Goal: Task Accomplishment & Management: Manage account settings

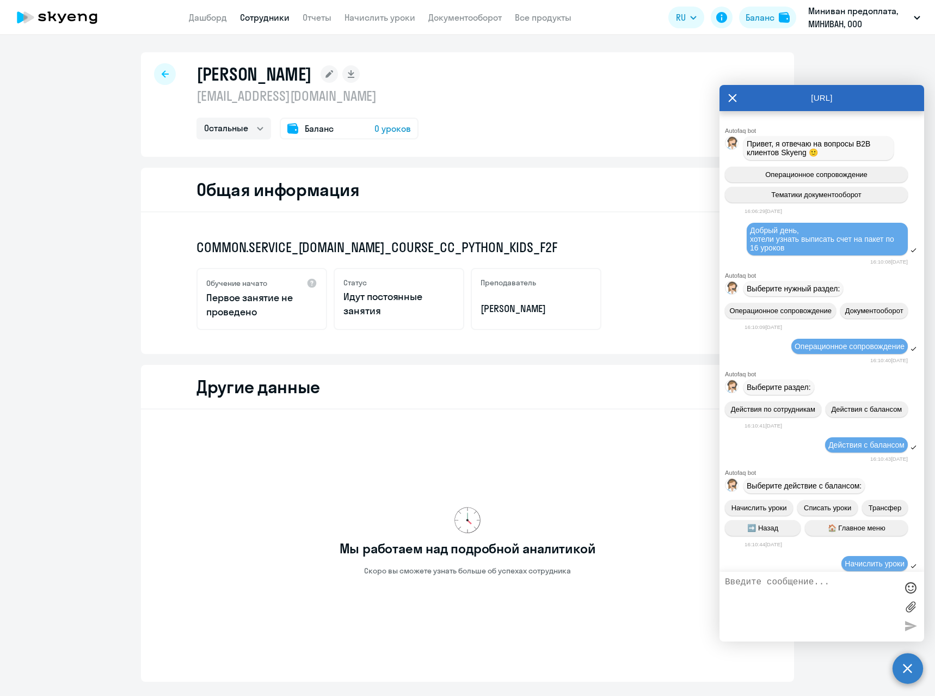
select select "others"
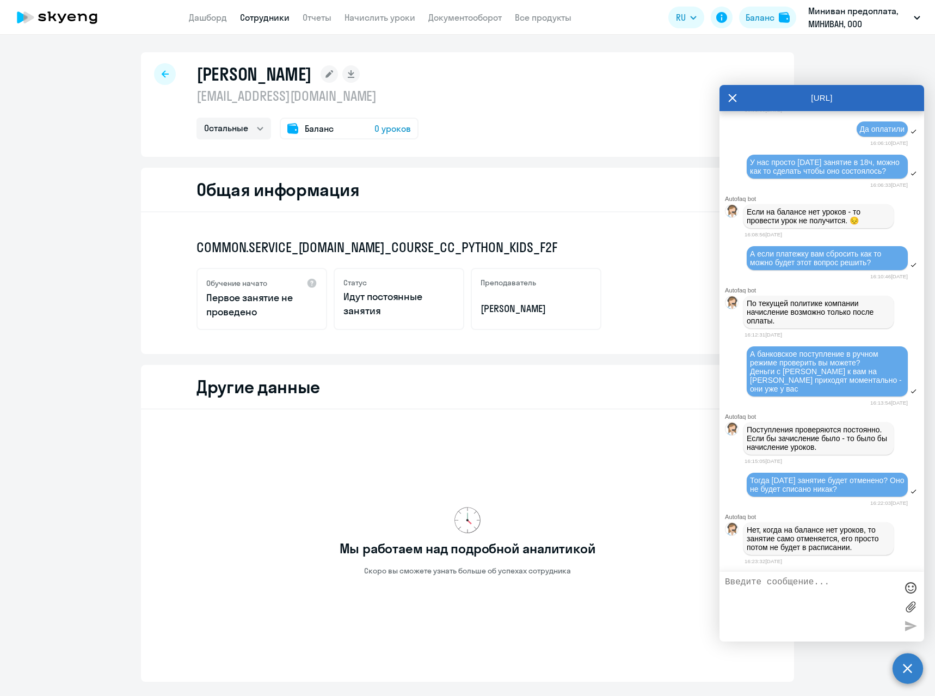
click at [907, 538] on div "Нет, когда на балансе нет уроков, то занятие само отменяется, его просто потом …" at bounding box center [821, 538] width 205 height 37
click at [168, 75] on div at bounding box center [165, 74] width 22 height 22
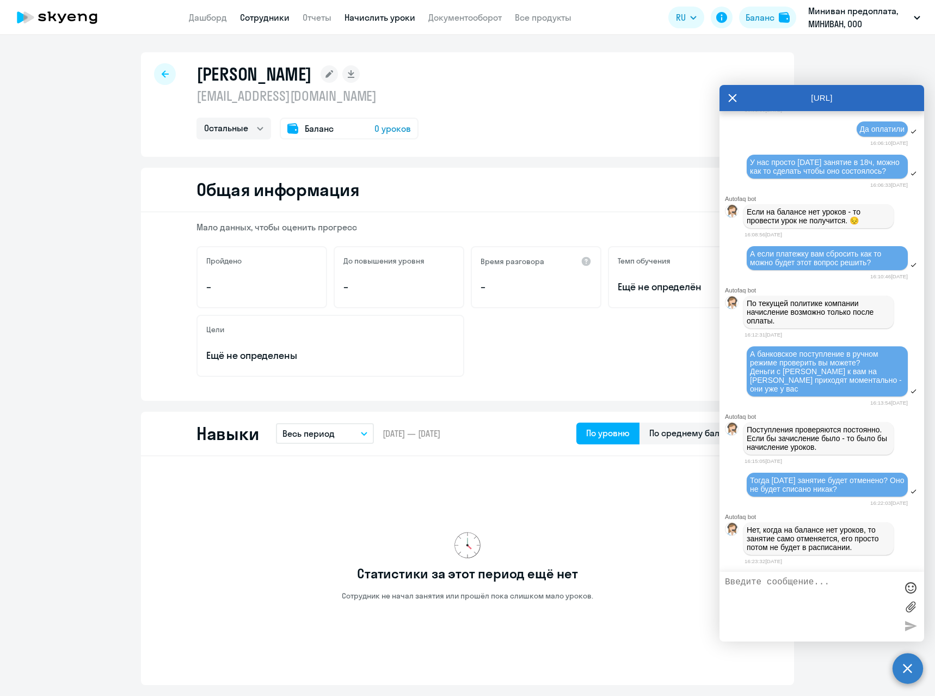
click at [379, 18] on link "Начислить уроки" at bounding box center [379, 17] width 71 height 11
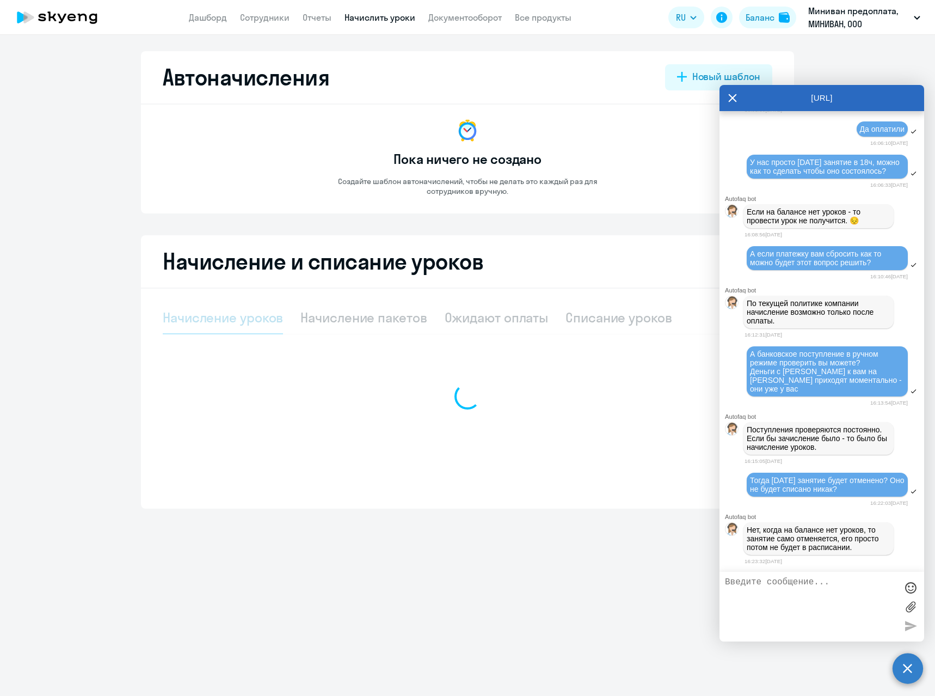
select select "10"
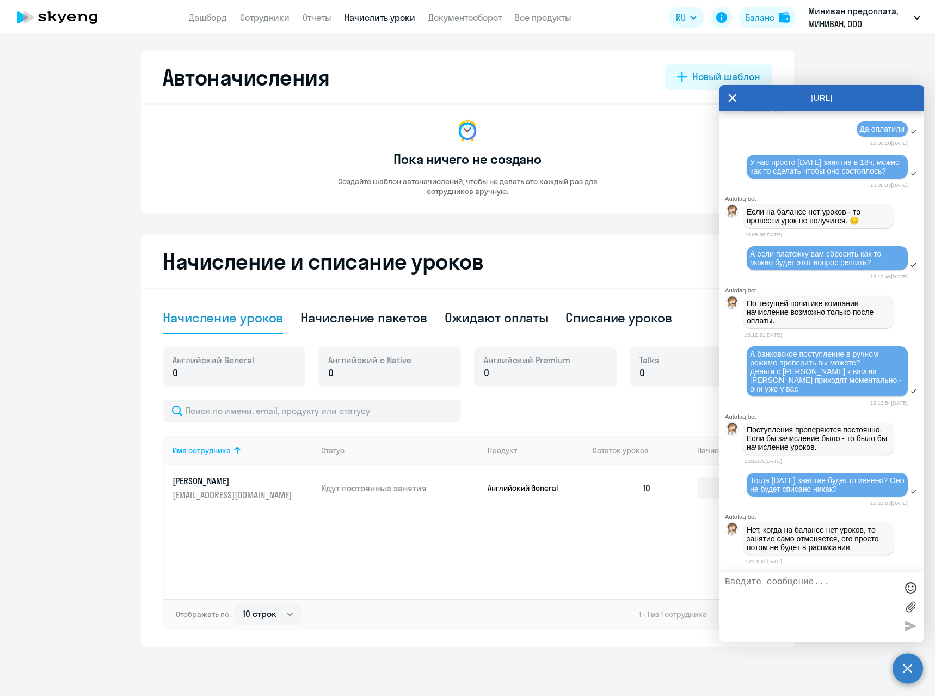
click at [429, 323] on div "Начисление уроков Начисление пакетов Ожидают оплаты Списание уроков" at bounding box center [468, 317] width 610 height 33
click at [404, 323] on div "Начисление пакетов" at bounding box center [363, 317] width 126 height 17
select select "10"
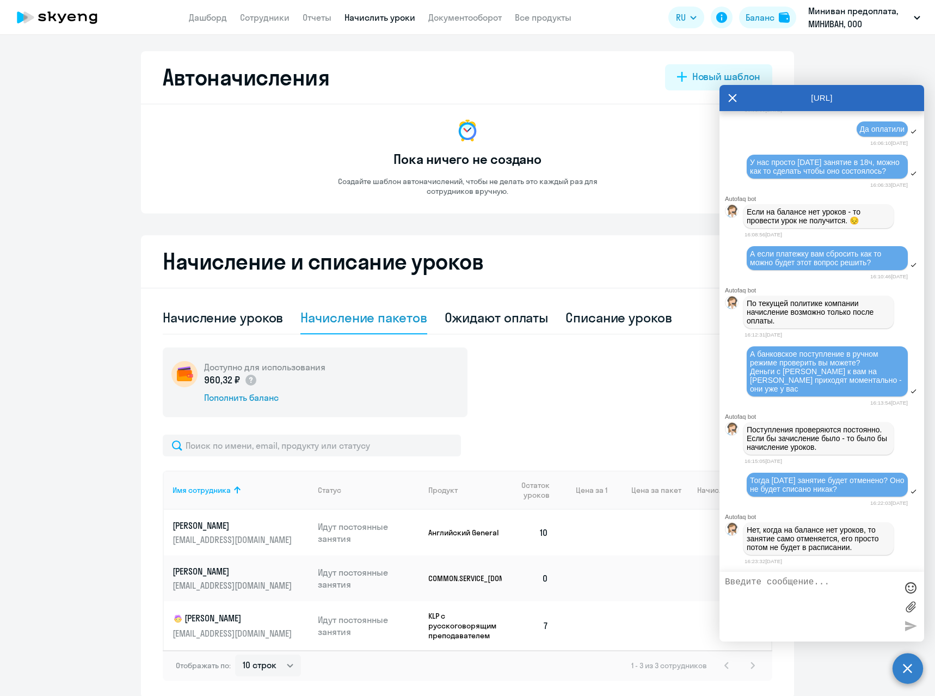
click at [736, 94] on icon at bounding box center [733, 98] width 8 height 8
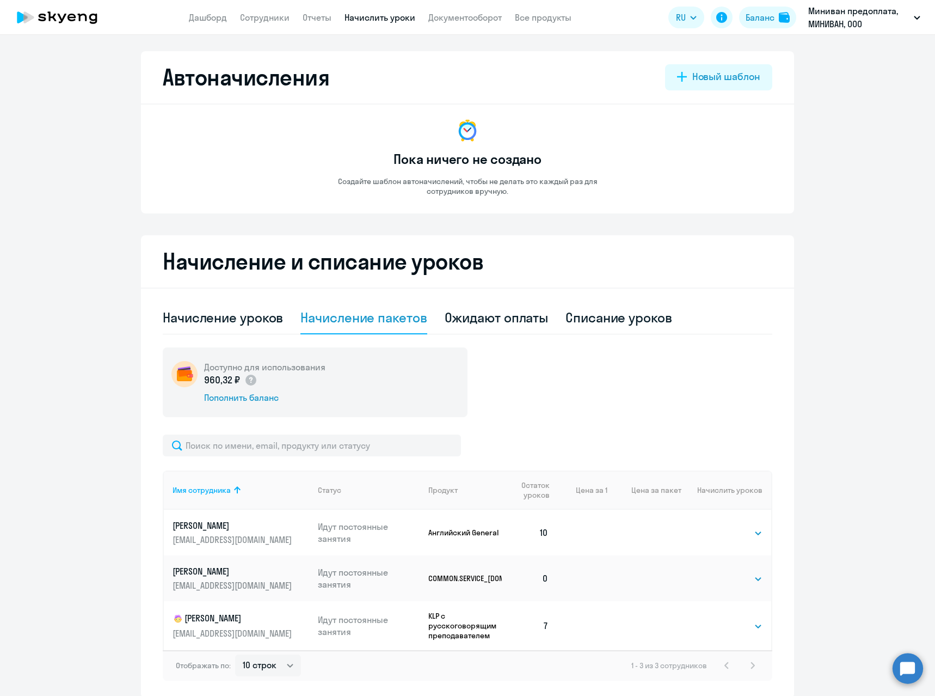
scroll to position [46, 0]
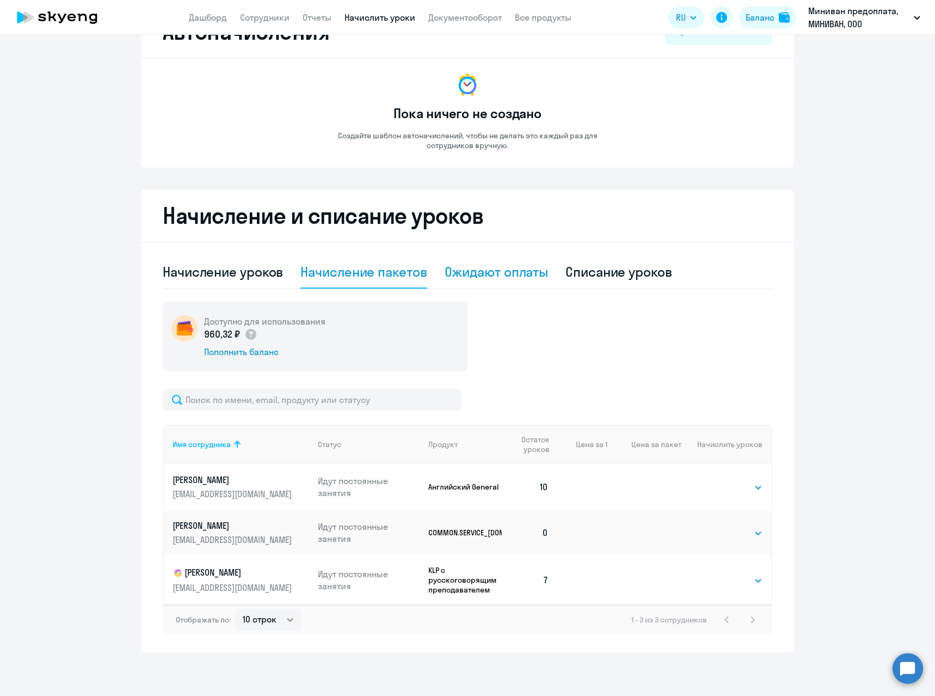
click at [491, 264] on div "Ожидают оплаты" at bounding box center [497, 271] width 104 height 17
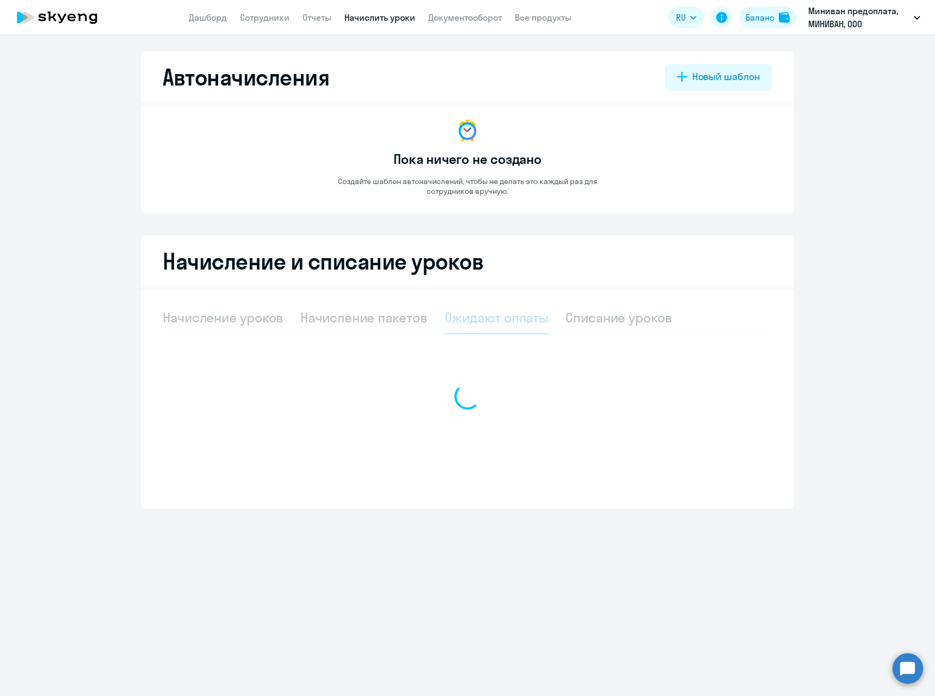
scroll to position [0, 0]
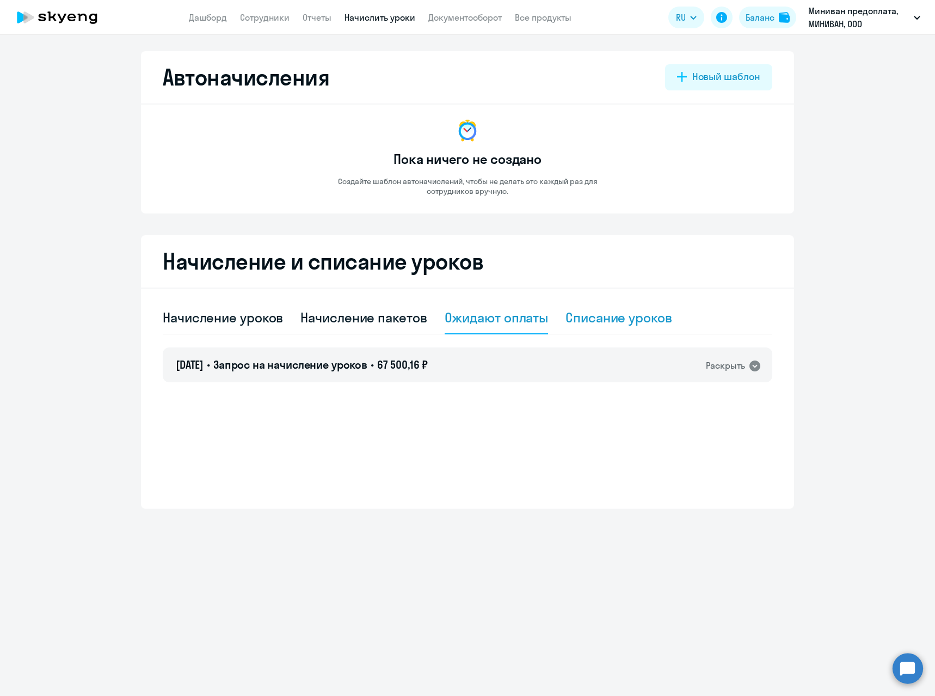
click at [625, 313] on div "Списание уроков" at bounding box center [618, 317] width 107 height 17
select select "10"
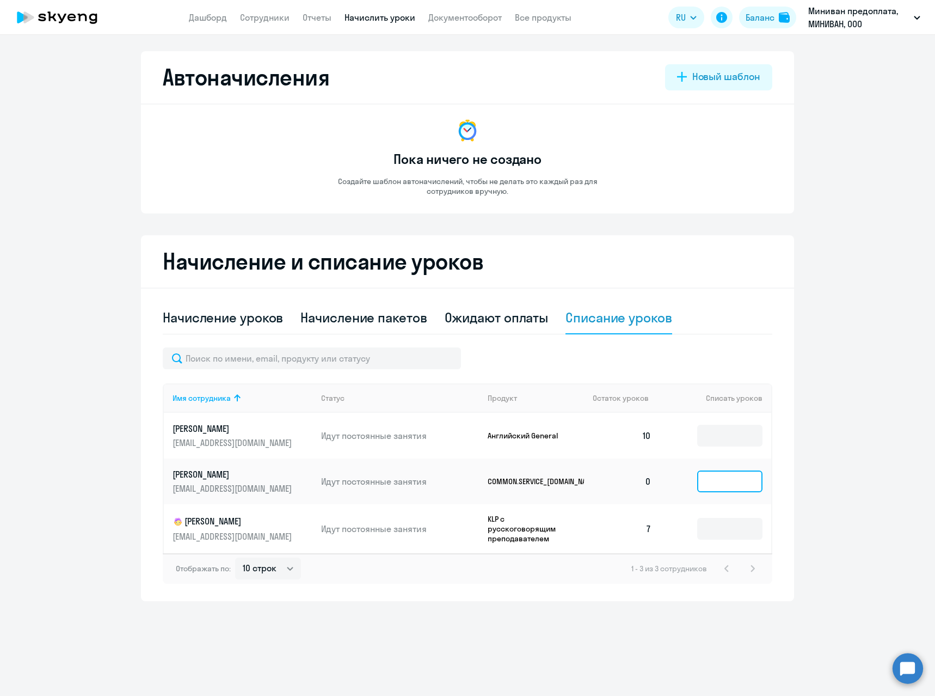
click at [744, 483] on input at bounding box center [729, 481] width 65 height 22
click at [719, 364] on div at bounding box center [468, 358] width 610 height 22
click at [727, 437] on input at bounding box center [729, 435] width 65 height 22
click at [343, 317] on div "Начисление пакетов" at bounding box center [363, 317] width 126 height 17
select select "10"
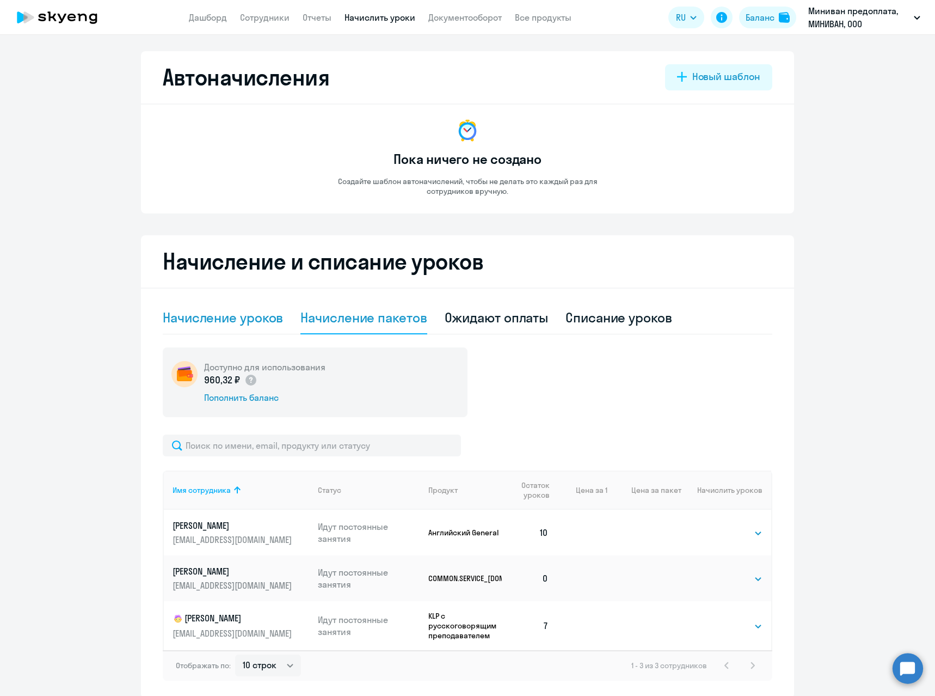
click at [230, 319] on div "Начисление уроков" at bounding box center [223, 317] width 120 height 17
select select "10"
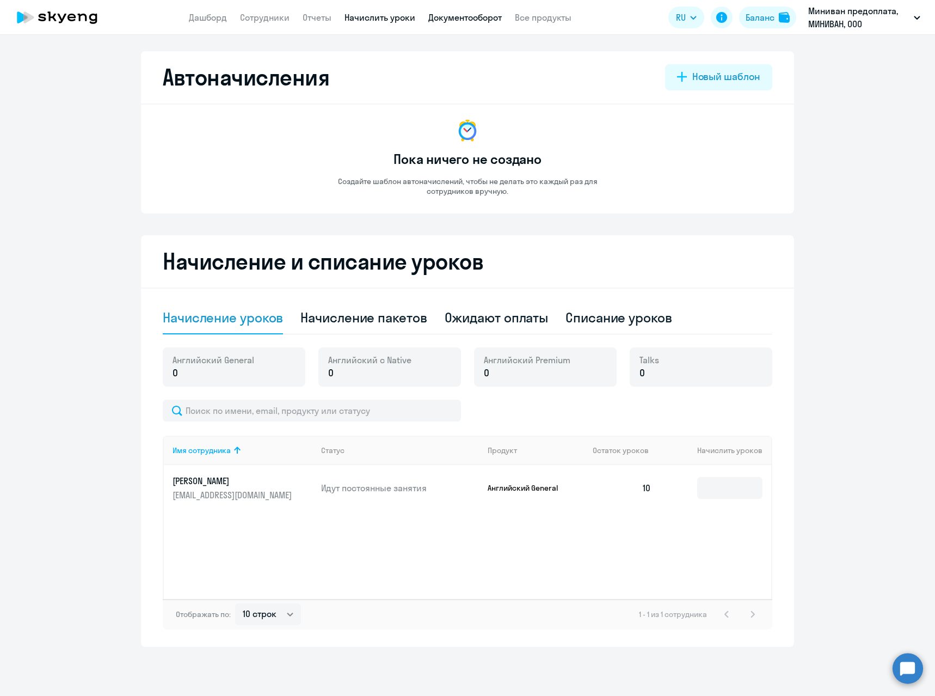
click at [454, 15] on link "Документооборот" at bounding box center [464, 17] width 73 height 11
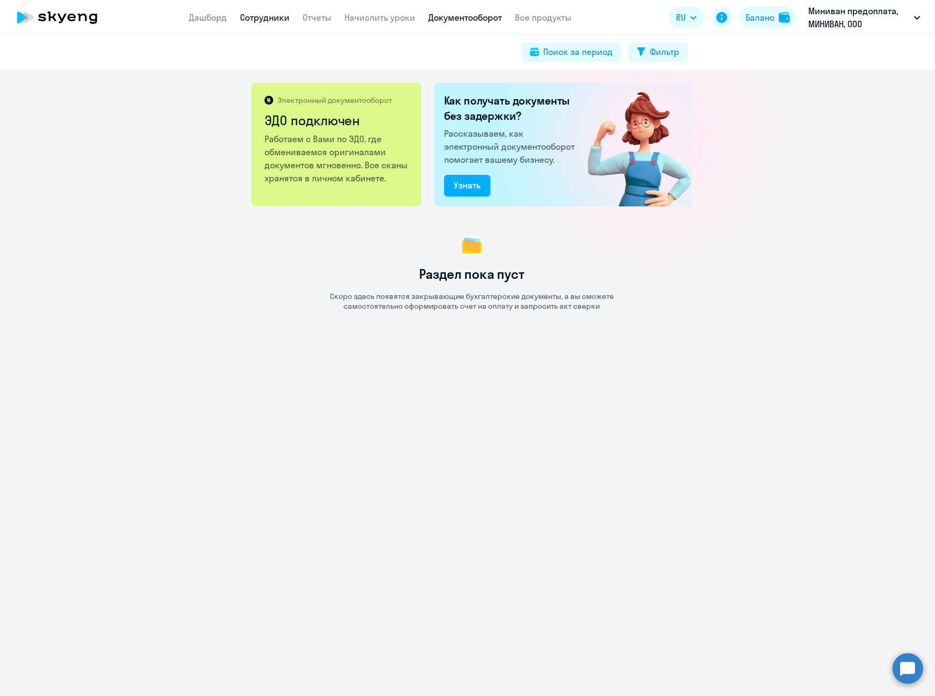
click at [278, 16] on link "Сотрудники" at bounding box center [265, 17] width 50 height 11
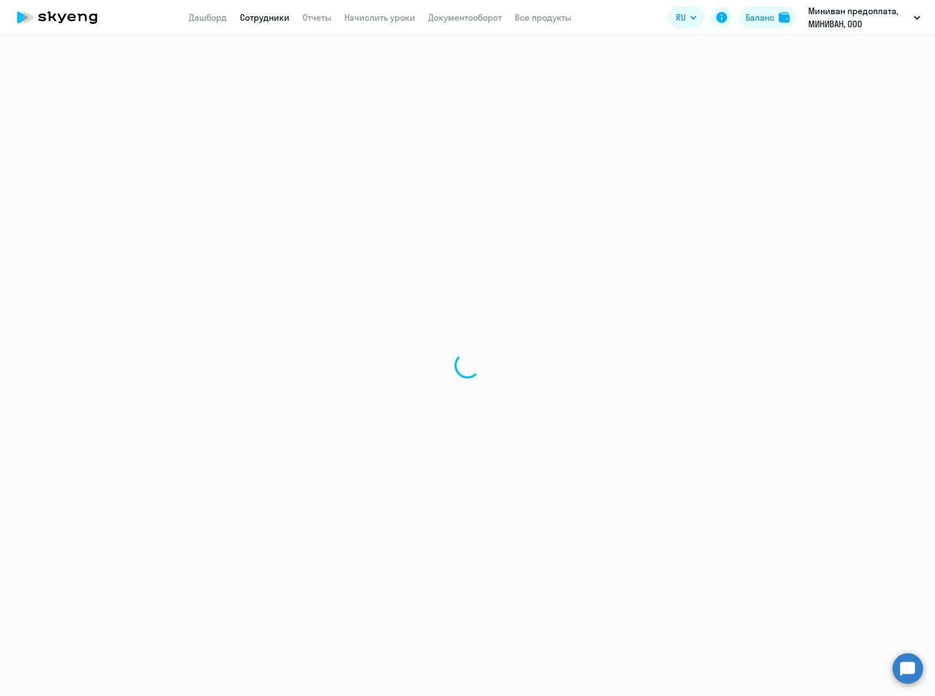
select select "30"
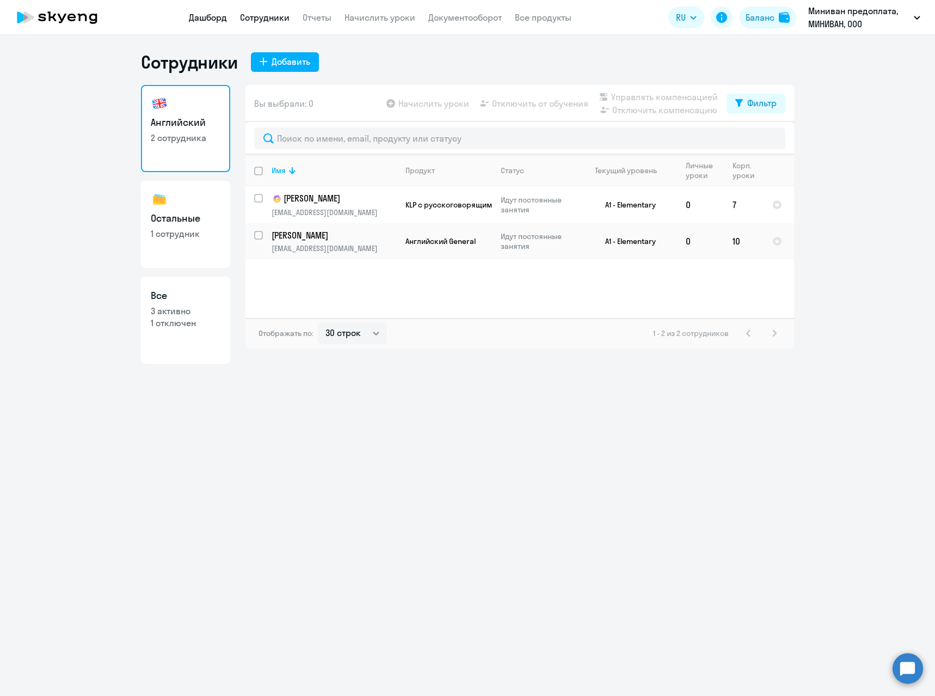
click at [206, 18] on link "Дашборд" at bounding box center [208, 17] width 38 height 11
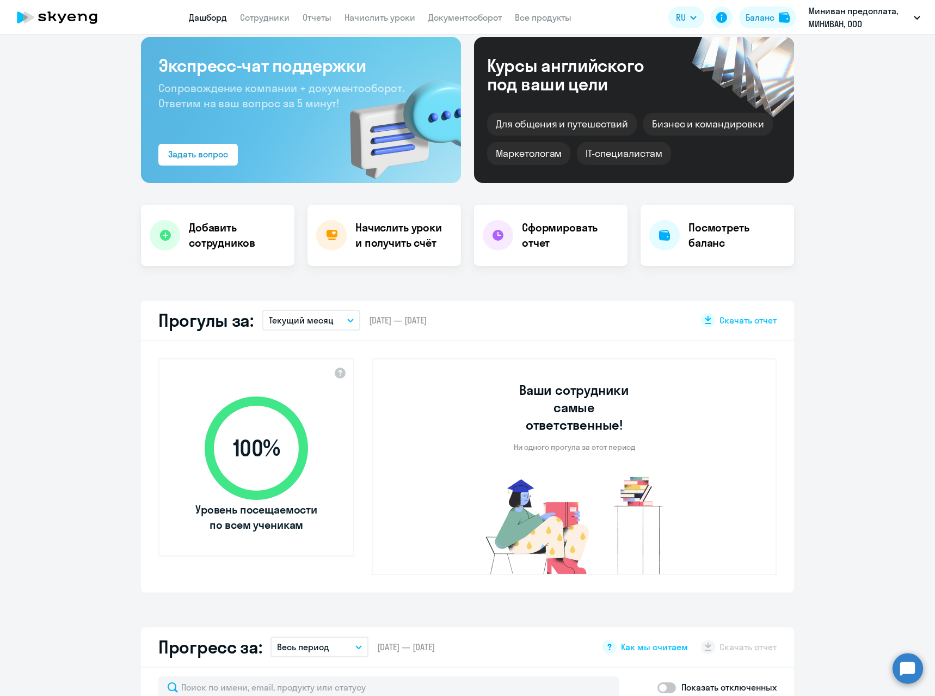
select select "30"
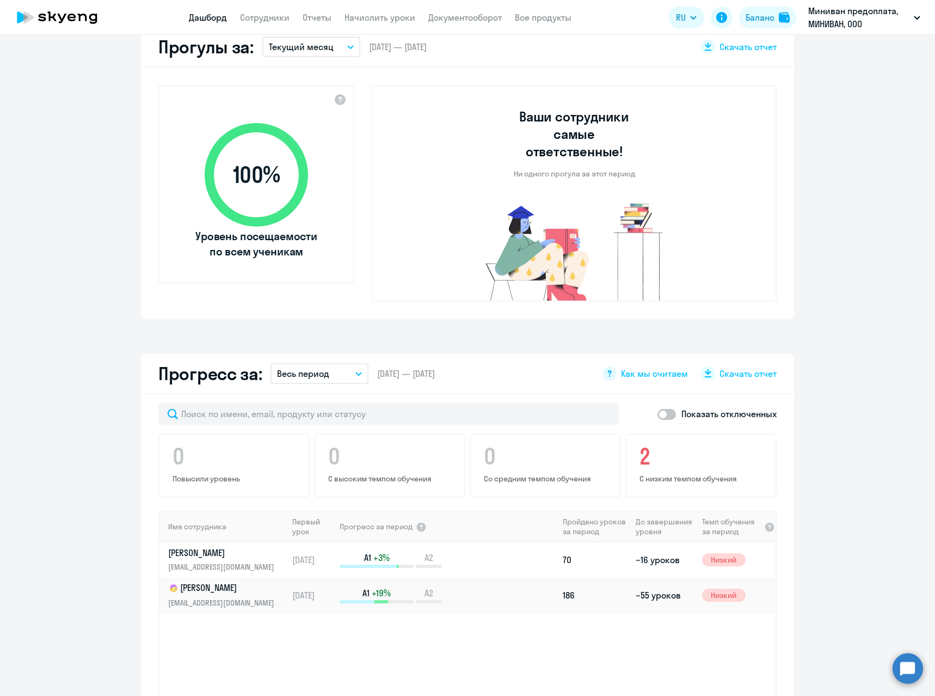
scroll to position [381, 0]
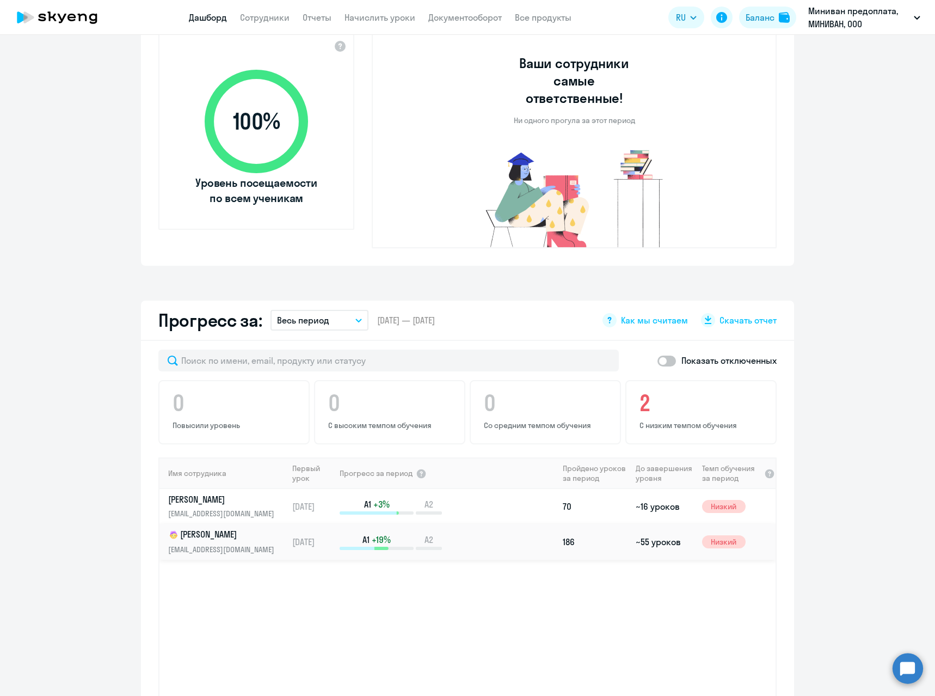
click at [565, 524] on td "186" at bounding box center [594, 542] width 73 height 36
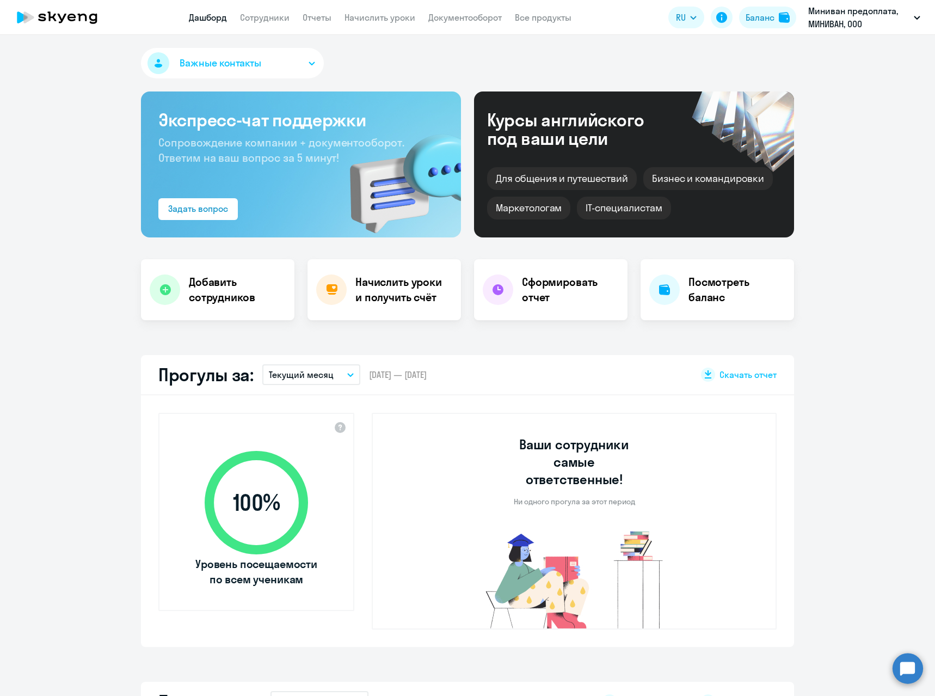
select select "english"
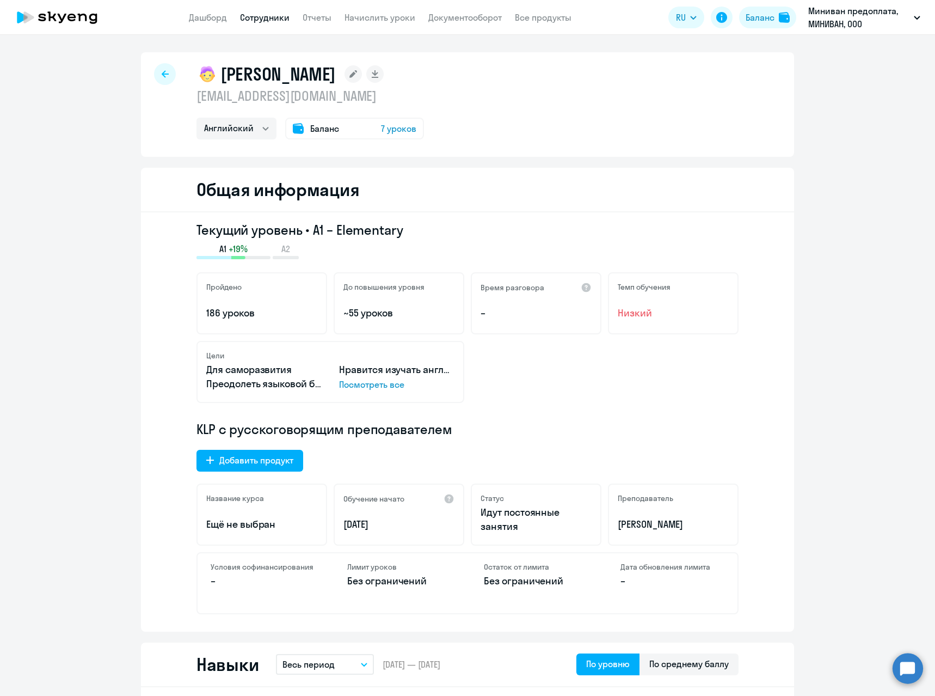
click at [146, 391] on div "Текущий уровень • A1 – Elementary A1 +19% A2 Пройдено 186 уроков До повышения у…" at bounding box center [467, 421] width 653 height 419
click at [171, 74] on div at bounding box center [165, 74] width 22 height 22
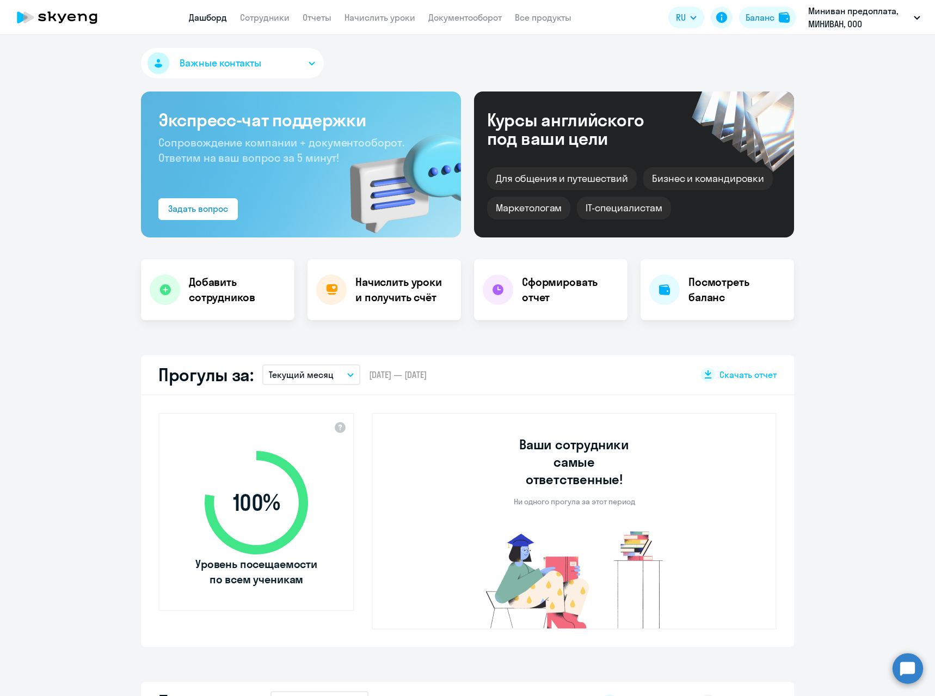
select select "30"
click at [115, 337] on div "Важные контакты Экспресс-чат поддержки Сопровождение компании + документооборот…" at bounding box center [467, 365] width 935 height 661
click at [728, 293] on h4 "Посмотреть баланс" at bounding box center [736, 289] width 97 height 30
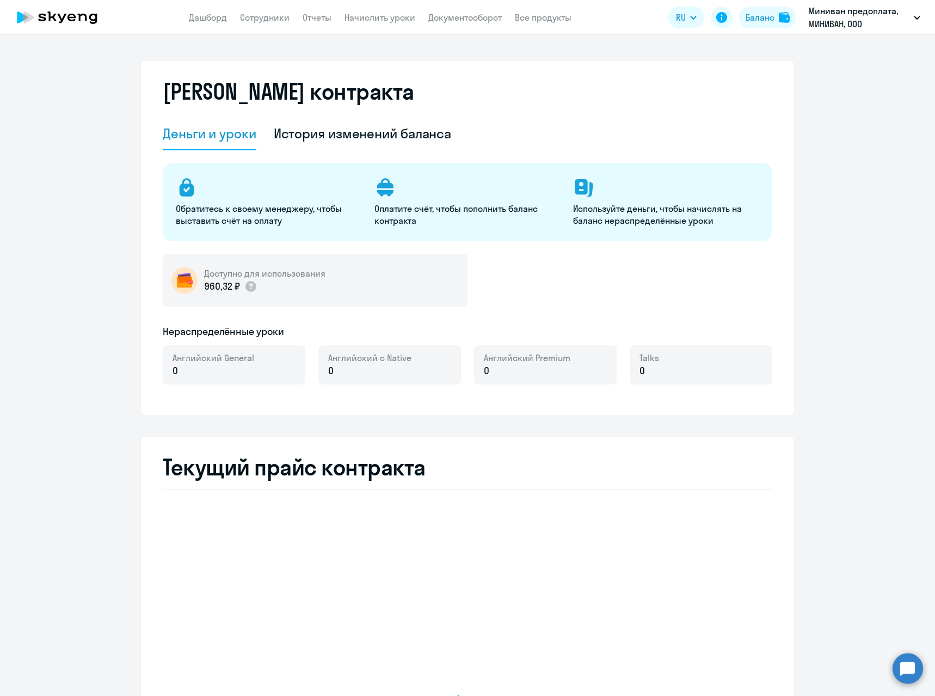
select select "english_adult_not_native_speaker"
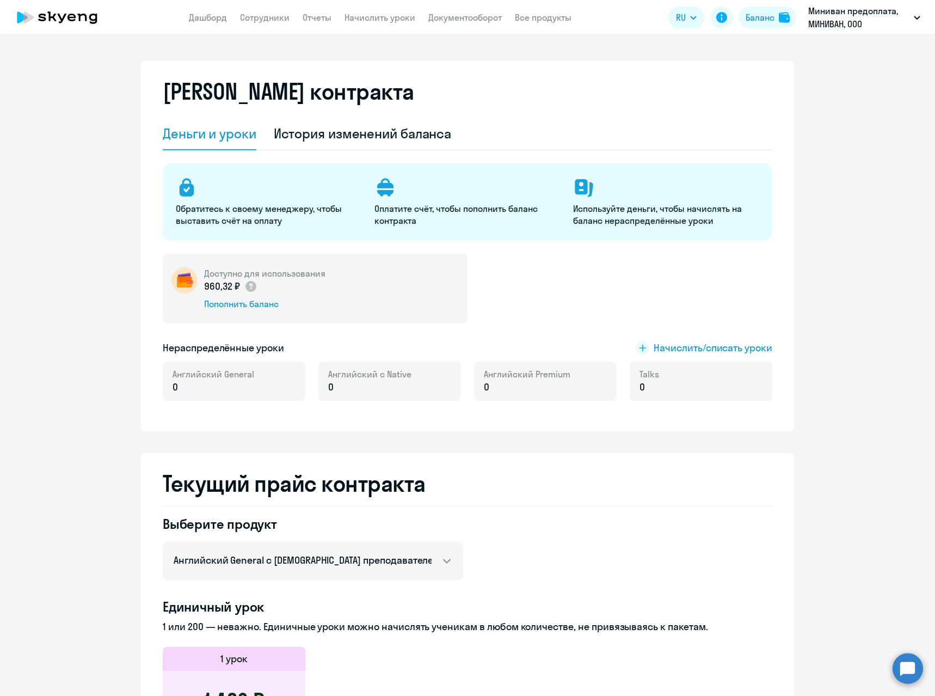
click at [565, 311] on div "Доступно для использования 960,32 ₽ Пополнить баланс" at bounding box center [468, 289] width 610 height 70
click at [309, 137] on div "История изменений баланса" at bounding box center [363, 133] width 178 height 17
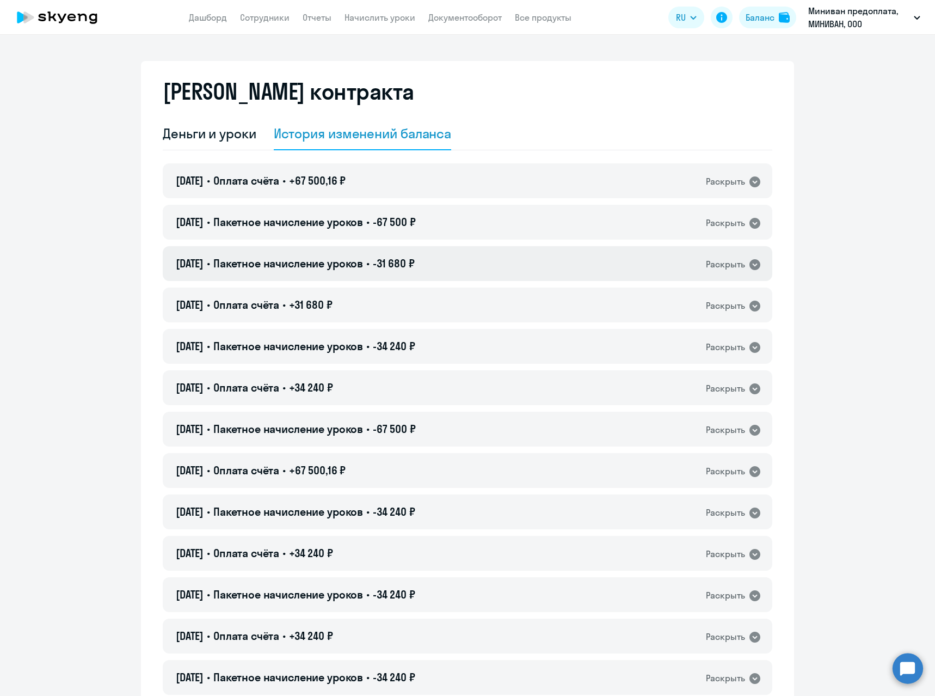
click at [749, 267] on icon at bounding box center [754, 264] width 11 height 11
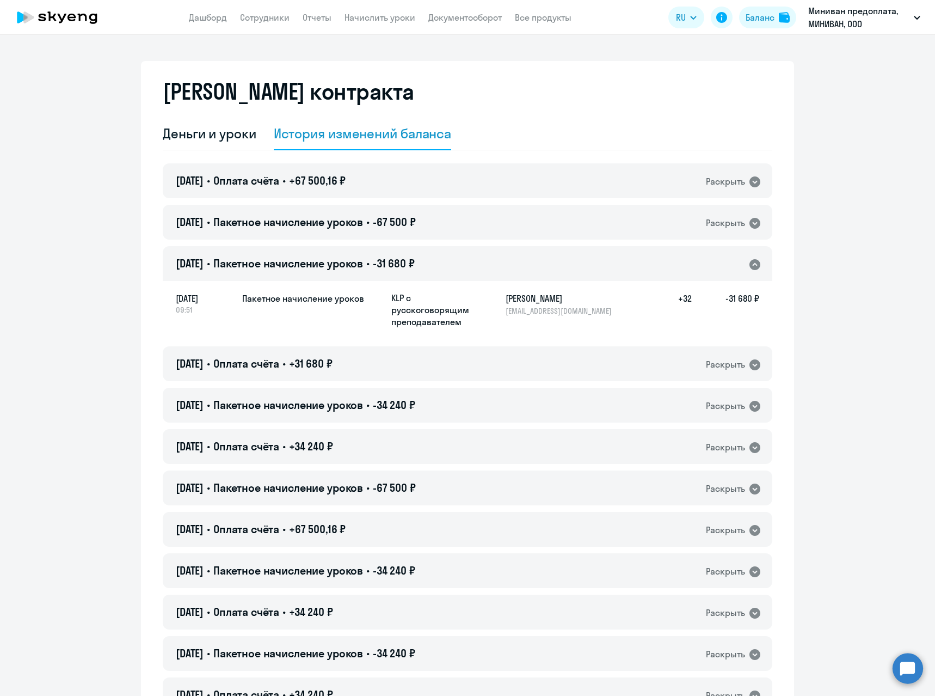
click at [749, 267] on icon at bounding box center [754, 264] width 11 height 11
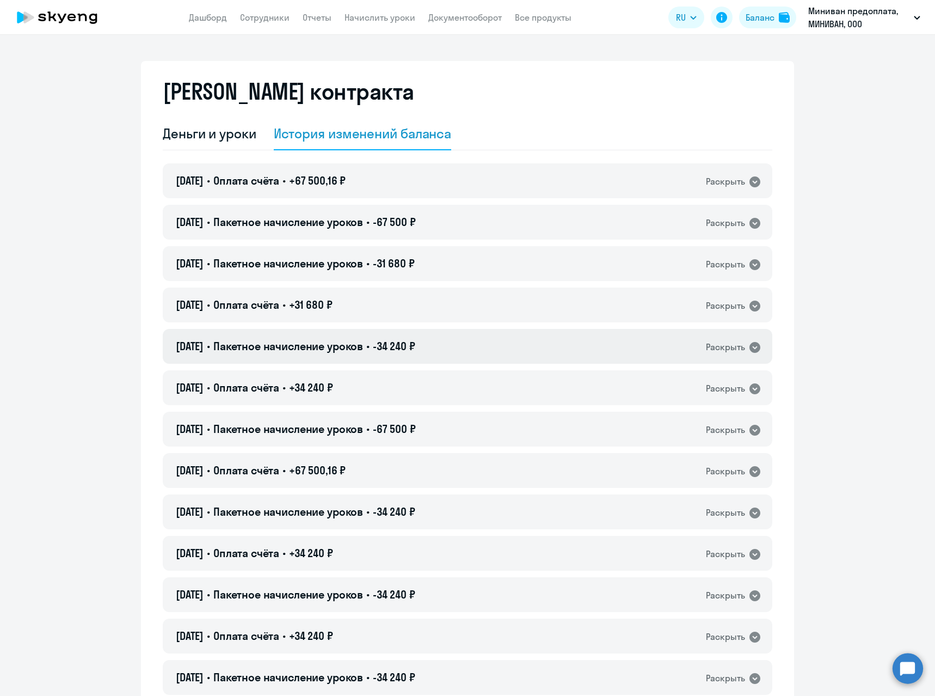
click at [749, 347] on icon at bounding box center [754, 347] width 13 height 13
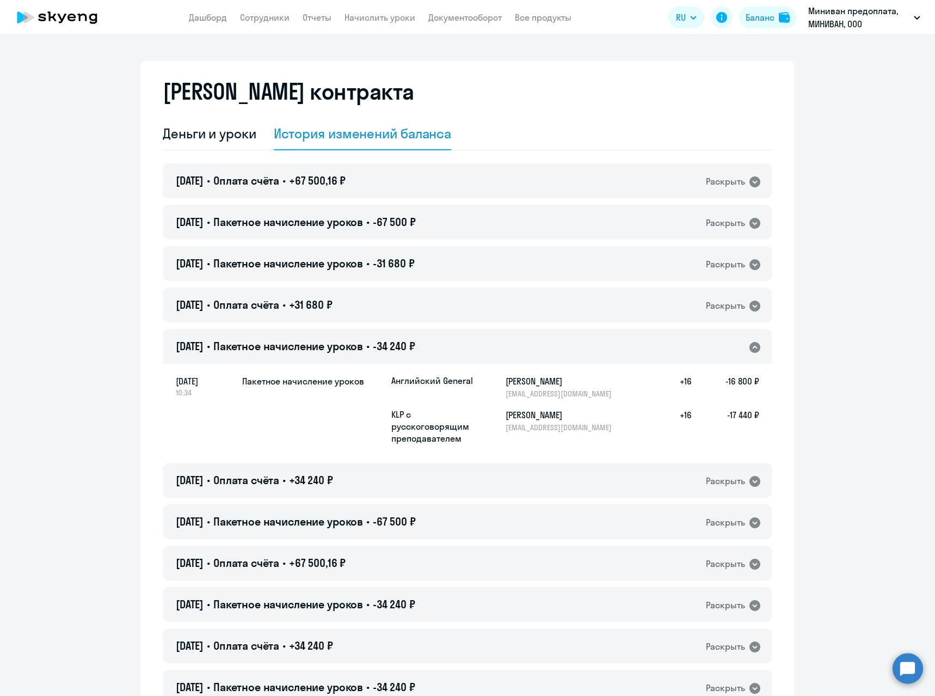
click at [749, 347] on icon at bounding box center [754, 347] width 13 height 13
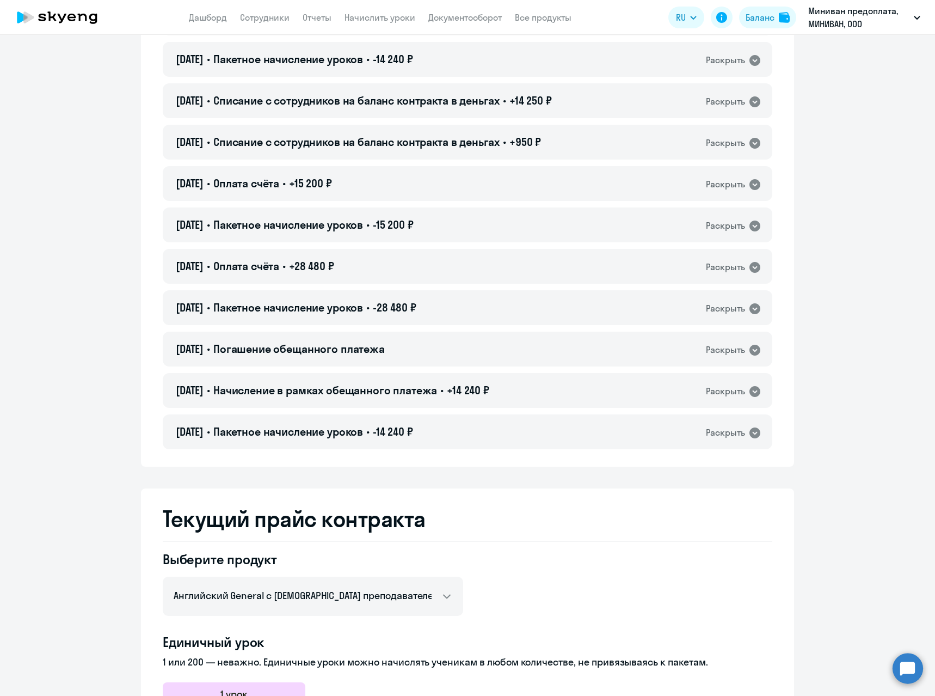
scroll to position [1197, 0]
click at [752, 424] on div "Раскрыть" at bounding box center [734, 431] width 56 height 14
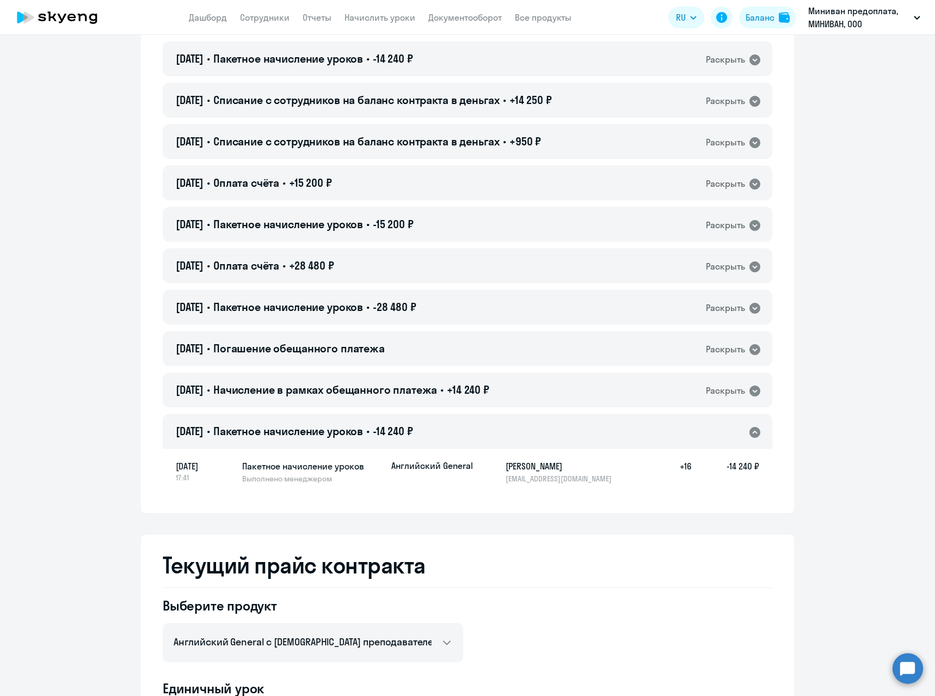
click at [752, 424] on div "Раскрыть" at bounding box center [734, 431] width 56 height 14
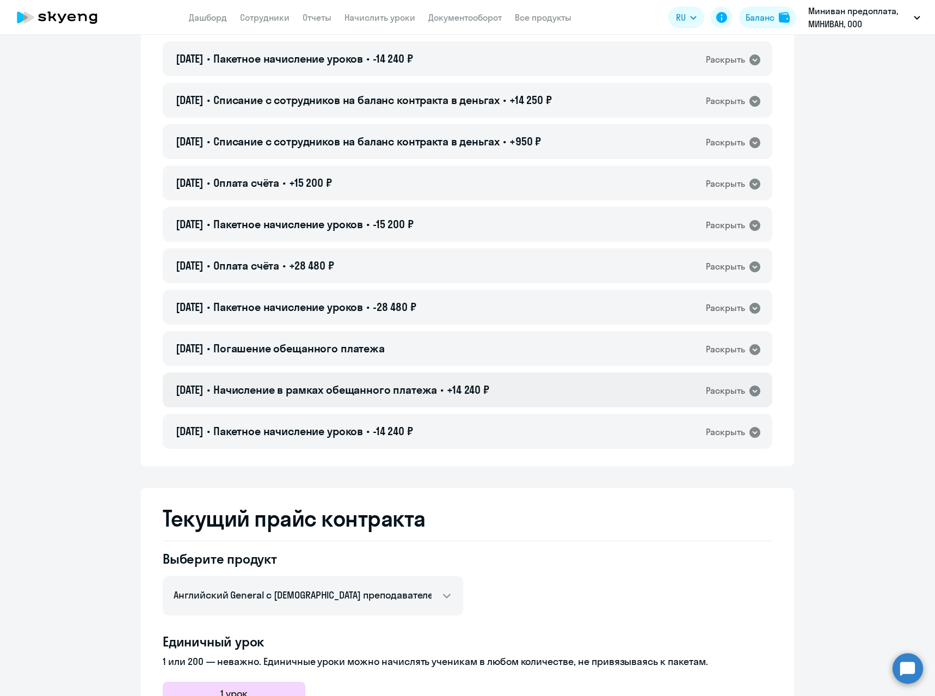
click at [754, 390] on icon at bounding box center [754, 390] width 11 height 11
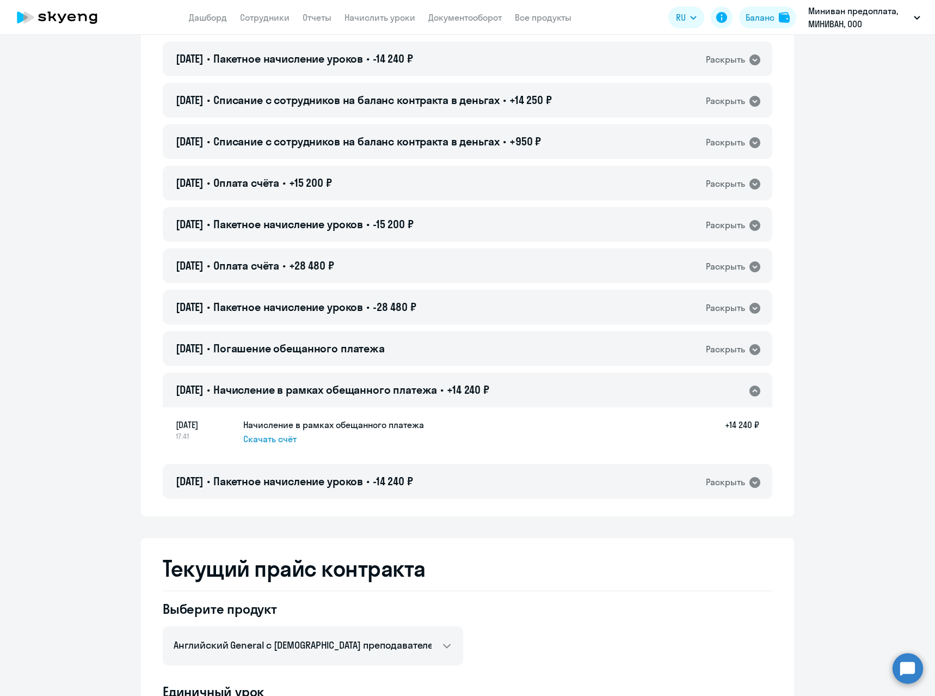
click at [754, 390] on icon at bounding box center [754, 390] width 11 height 11
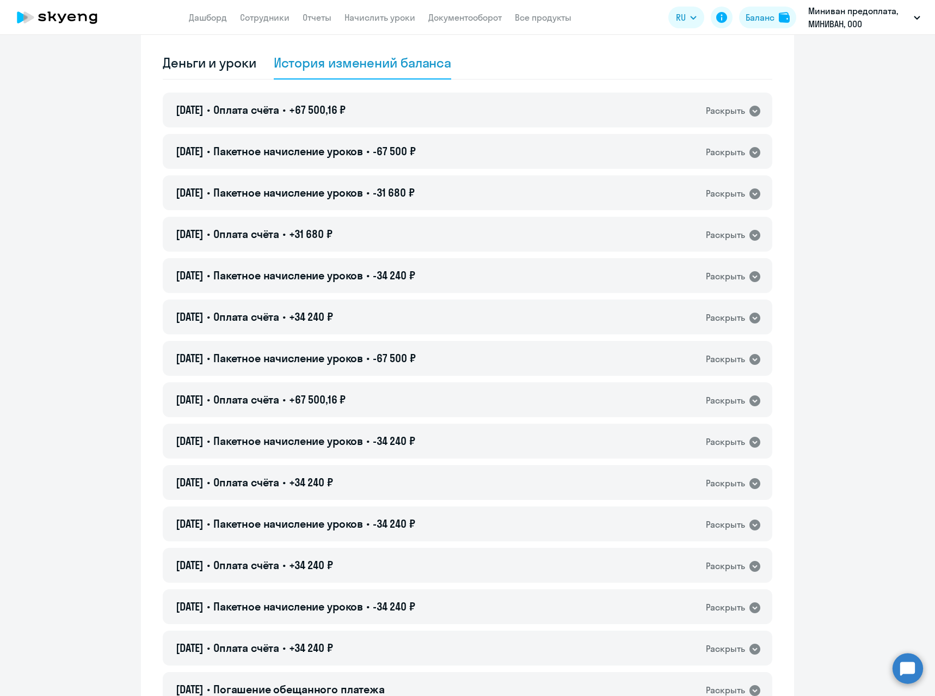
scroll to position [0, 0]
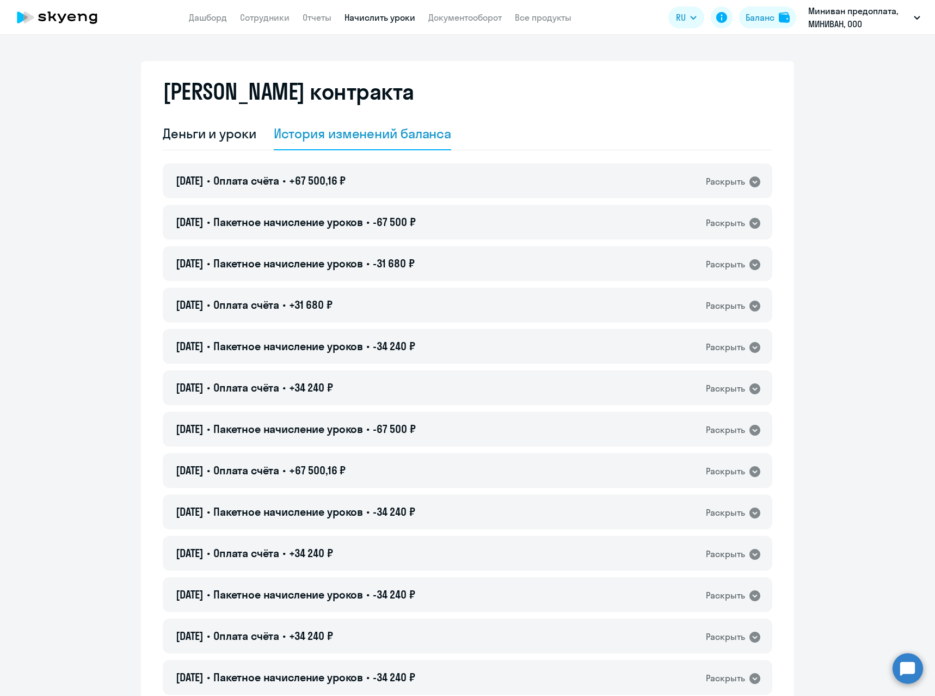
click at [381, 19] on link "Начислить уроки" at bounding box center [379, 17] width 71 height 11
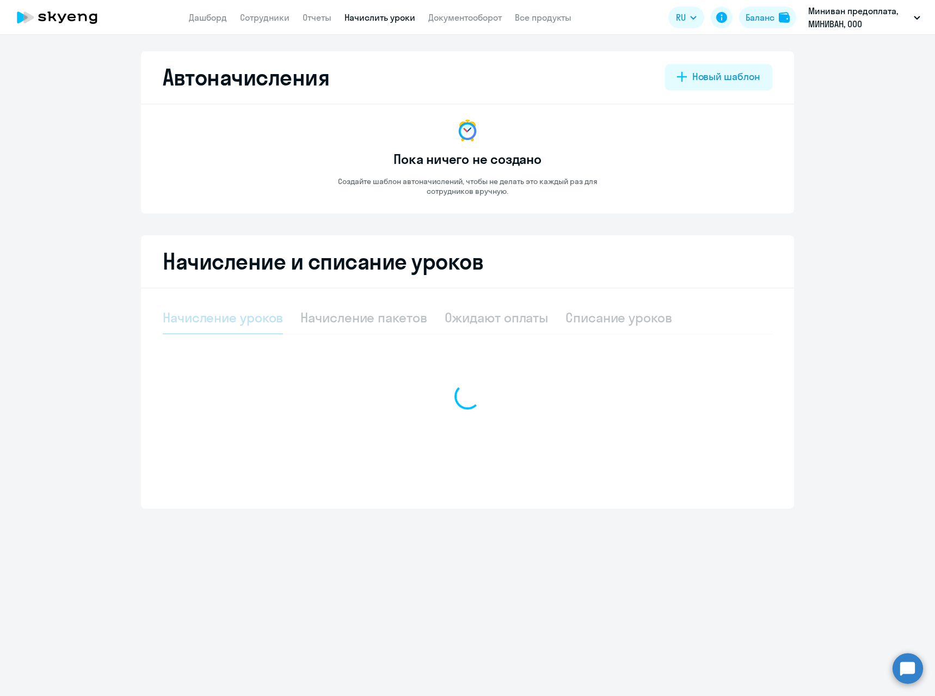
select select "10"
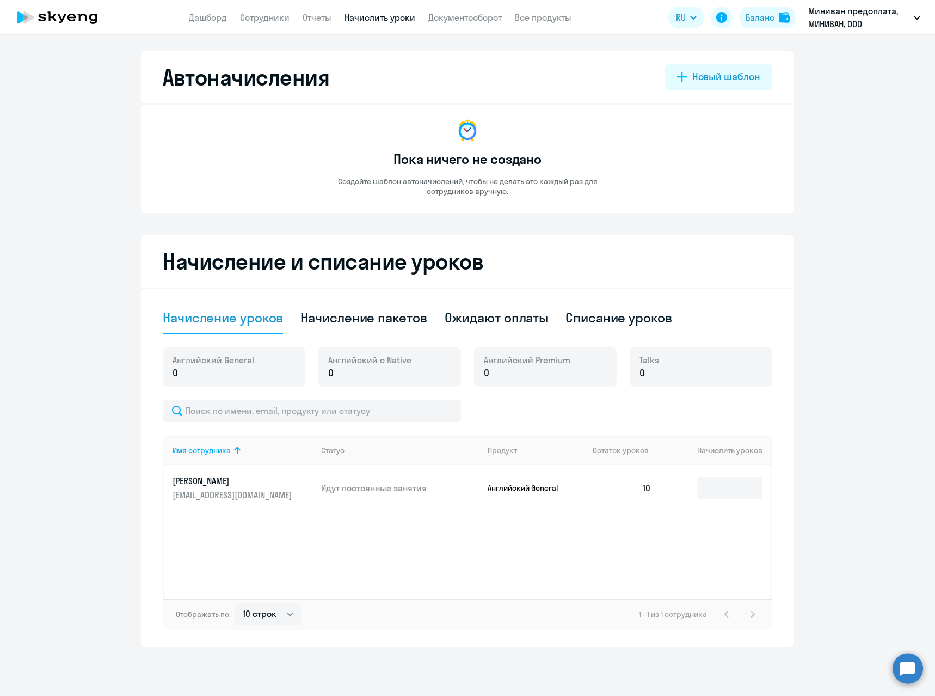
click at [102, 175] on ng-component "Автоначисления Новый шаблон Пока ничего не создано Создайте шаблон автоначислен…" at bounding box center [467, 348] width 935 height 595
